Goal: Navigation & Orientation: Understand site structure

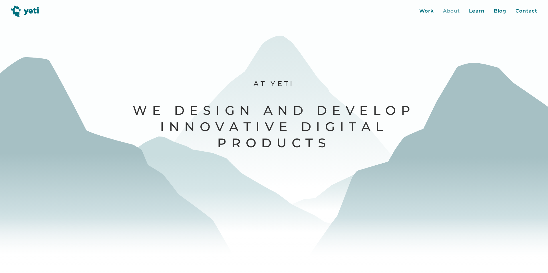
click at [450, 12] on div "About" at bounding box center [451, 10] width 17 height 7
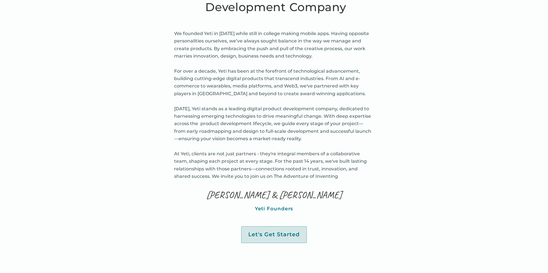
scroll to position [317, 0]
drag, startPoint x: 246, startPoint y: 108, endPoint x: 332, endPoint y: 110, distance: 85.6
click at [335, 108] on p "We founded Yeti in 2010 while still in college making mobile apps. Having oppos…" at bounding box center [274, 106] width 200 height 151
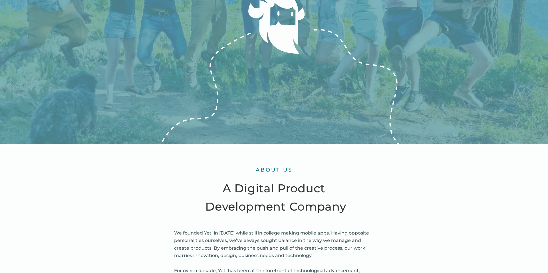
scroll to position [0, 0]
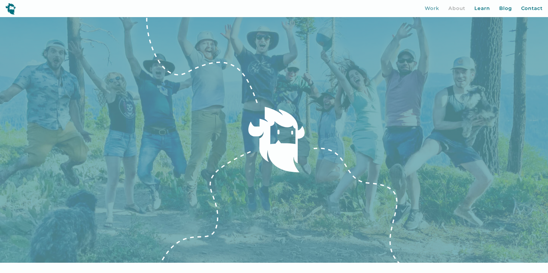
click at [437, 10] on div "Work" at bounding box center [432, 8] width 15 height 7
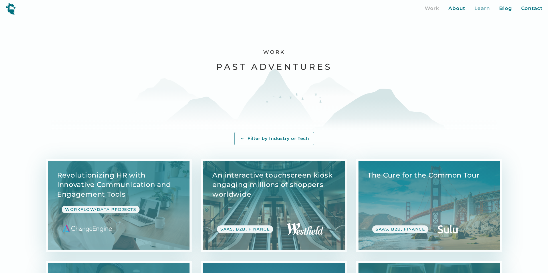
click at [480, 9] on div "Learn" at bounding box center [482, 8] width 16 height 7
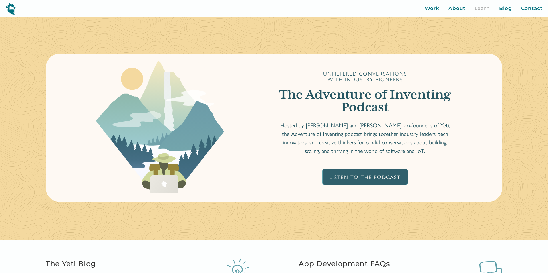
drag, startPoint x: 12, startPoint y: 7, endPoint x: 29, endPoint y: 2, distance: 17.6
click at [12, 7] on img at bounding box center [10, 9] width 10 height 12
